Goal: Navigation & Orientation: Find specific page/section

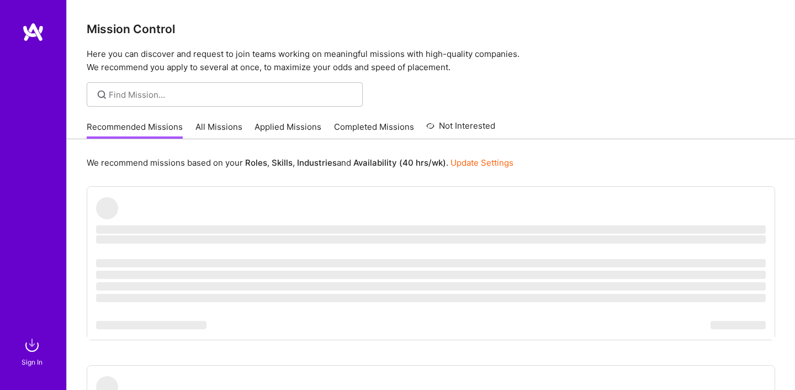
scroll to position [128, 0]
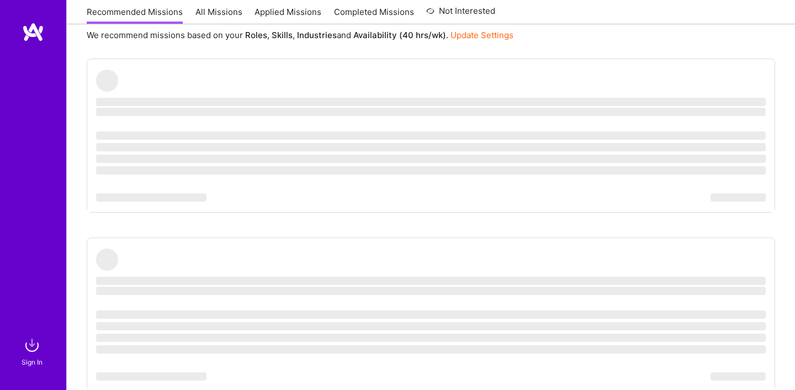
click at [34, 28] on img at bounding box center [33, 32] width 22 height 20
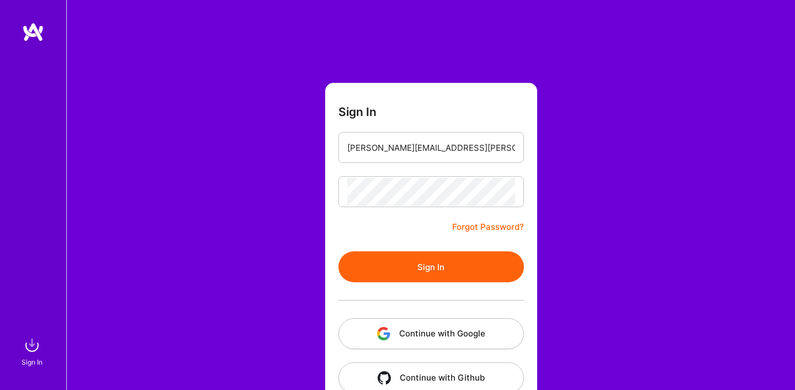
click at [417, 257] on button "Sign In" at bounding box center [432, 266] width 186 height 31
